Goal: Information Seeking & Learning: Understand process/instructions

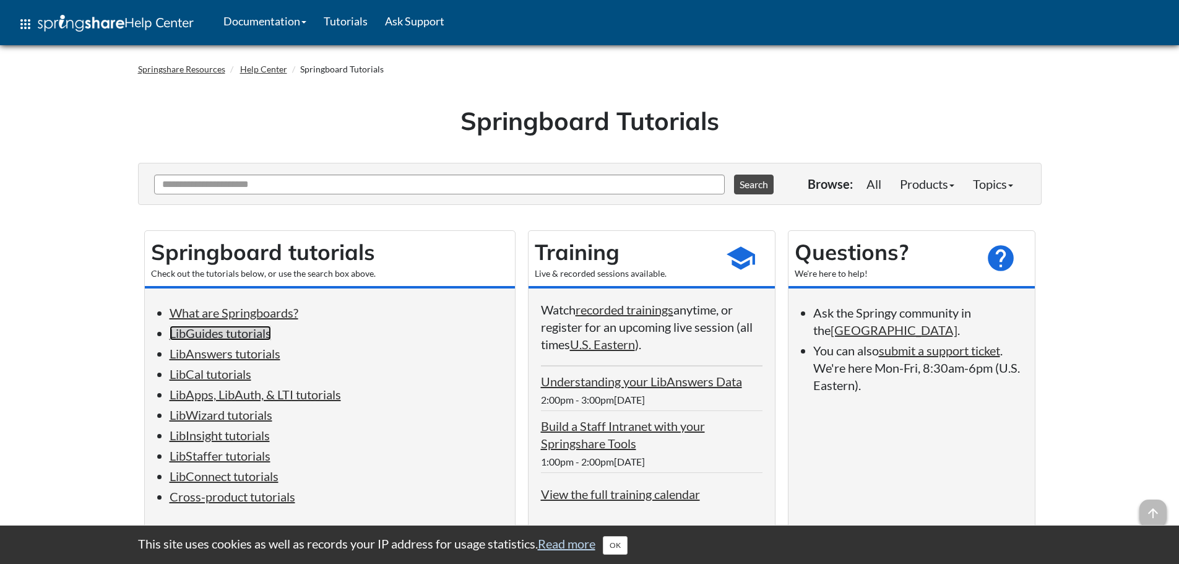
click at [263, 334] on link "LibGuides tutorials" at bounding box center [221, 333] width 102 height 15
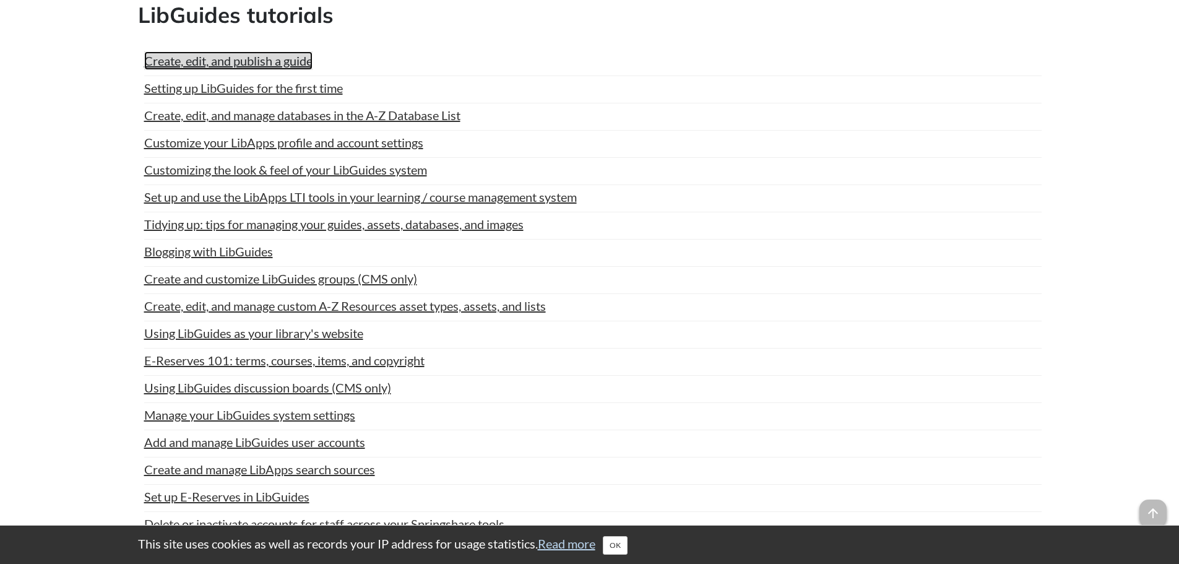
click at [302, 63] on link "Create, edit, and publish a guide" at bounding box center [228, 60] width 168 height 19
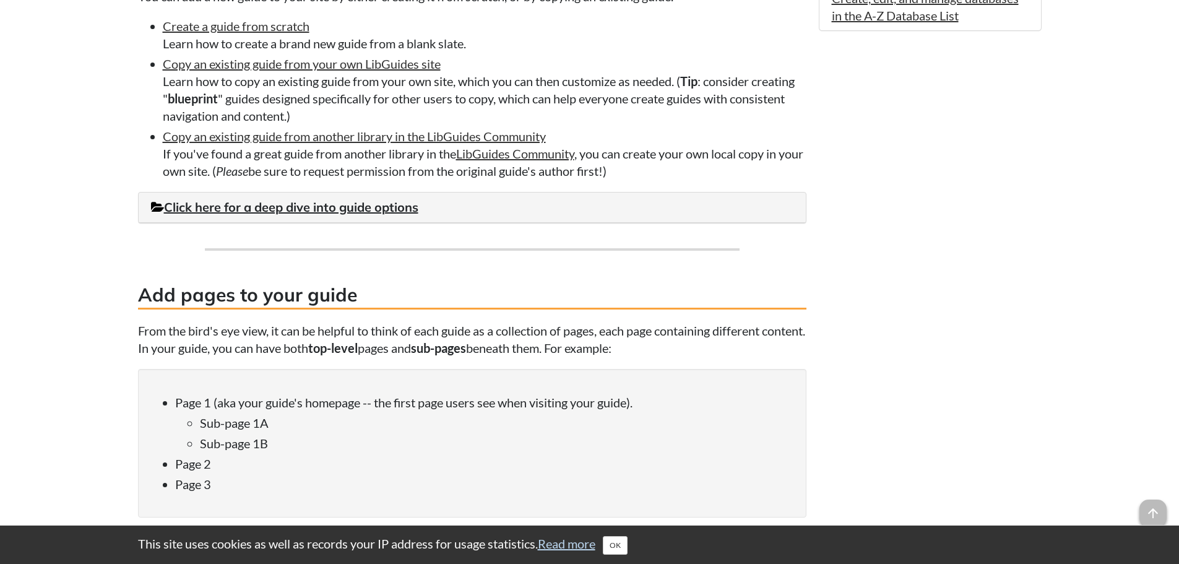
scroll to position [990, 0]
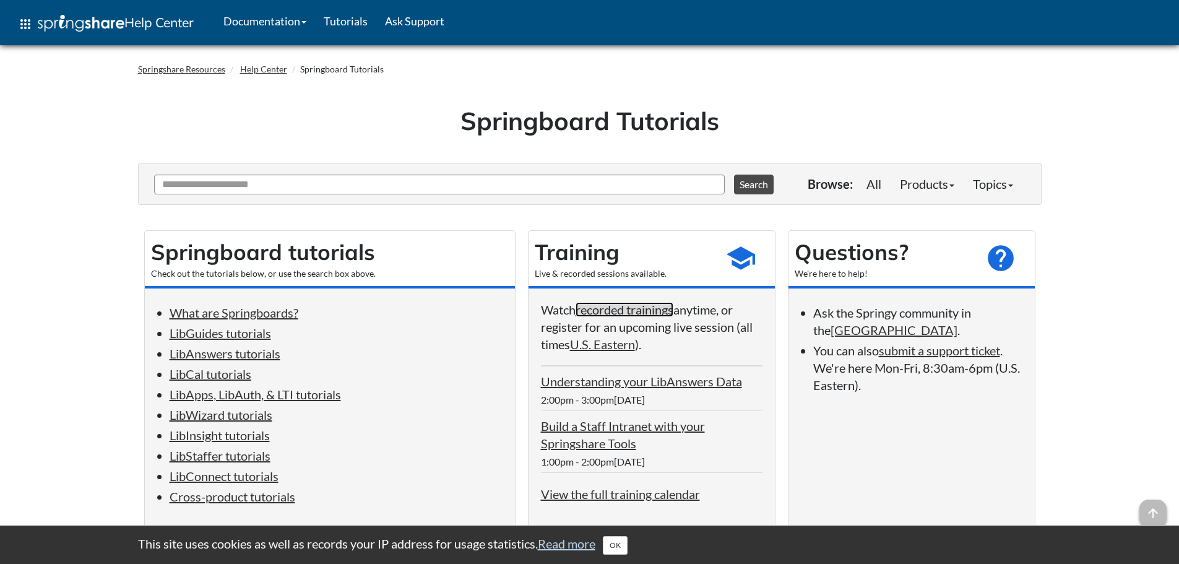
click at [597, 307] on link "recorded trainings" at bounding box center [625, 309] width 98 height 15
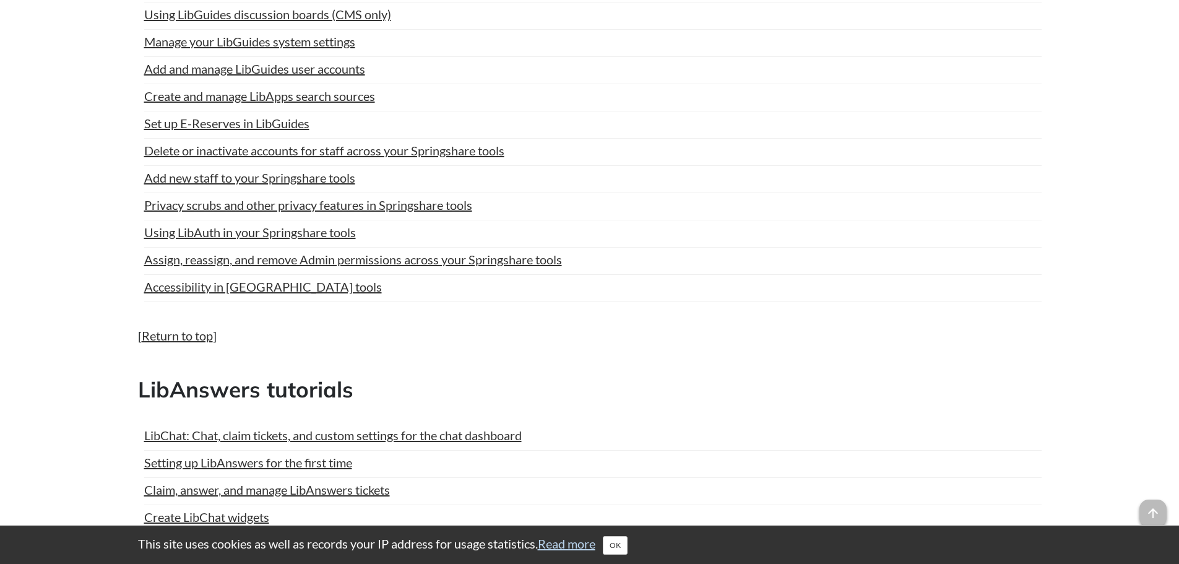
scroll to position [1114, 0]
